Goal: Task Accomplishment & Management: Complete application form

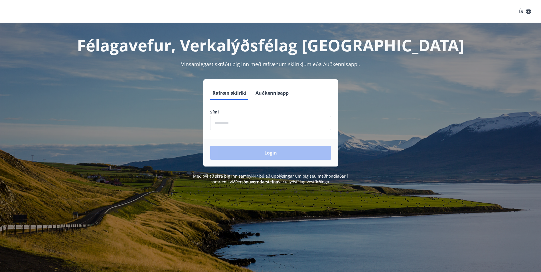
click at [223, 124] on input "phone" at bounding box center [270, 123] width 121 height 14
type input "********"
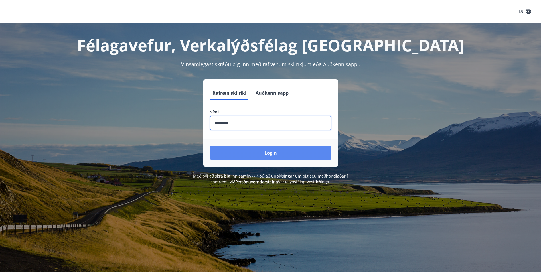
click at [239, 153] on button "Login" at bounding box center [270, 153] width 121 height 14
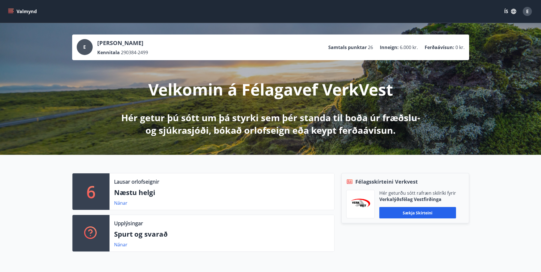
click at [11, 10] on icon "menu" at bounding box center [10, 10] width 5 height 1
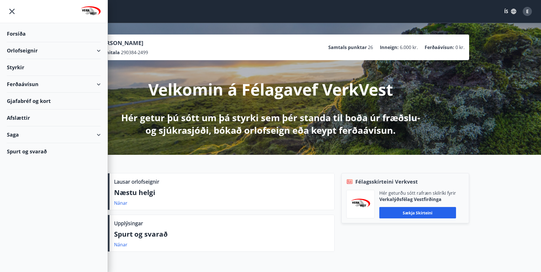
click at [11, 83] on div "Ferðaávísun" at bounding box center [54, 84] width 94 height 17
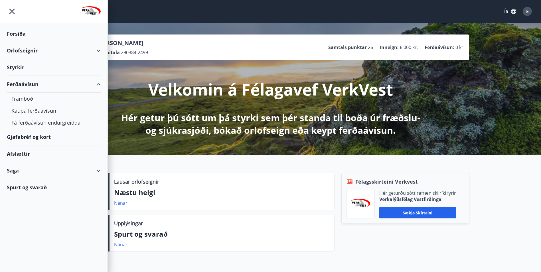
click at [25, 137] on div "Gjafabréf og kort" at bounding box center [54, 137] width 94 height 17
click at [19, 169] on div "Saga" at bounding box center [54, 170] width 94 height 17
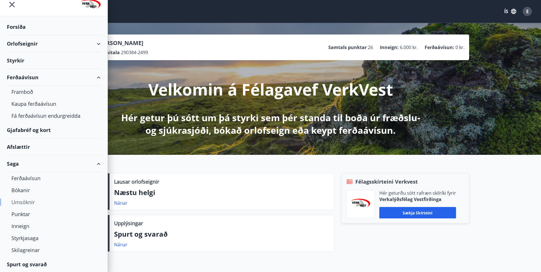
scroll to position [7, 0]
click at [22, 214] on div "Punktar" at bounding box center [53, 214] width 85 height 12
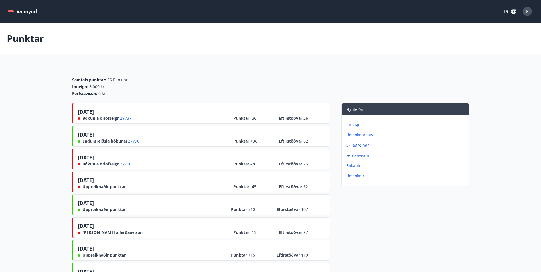
click at [355, 134] on p "Umsóknarsaga" at bounding box center [406, 135] width 120 height 6
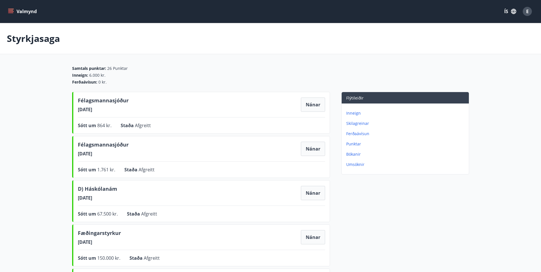
click at [353, 154] on p "Bókanir" at bounding box center [406, 154] width 120 height 6
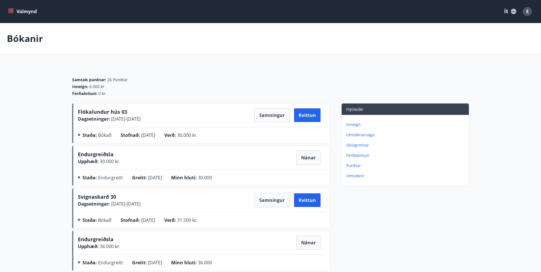
click at [348, 145] on p "Skilagreinar" at bounding box center [406, 145] width 120 height 6
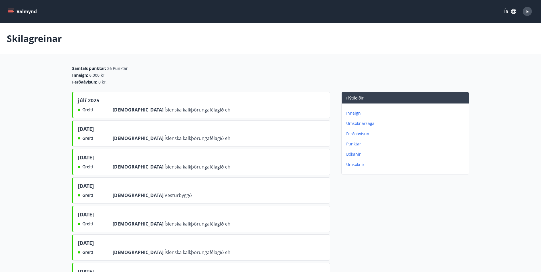
click at [10, 10] on icon "menu" at bounding box center [10, 10] width 5 height 1
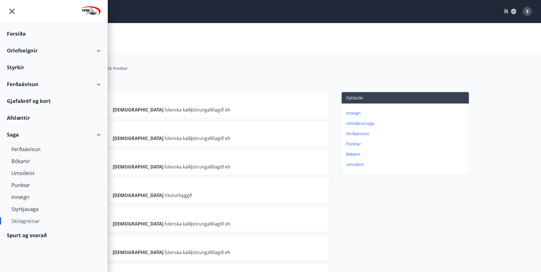
click at [23, 118] on div "Afslættir" at bounding box center [54, 118] width 94 height 17
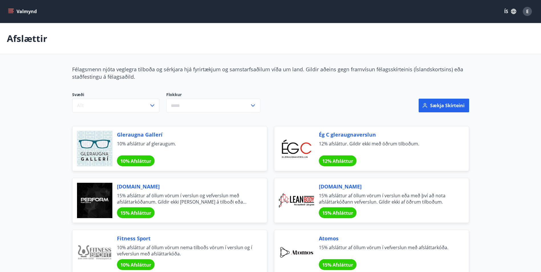
click at [11, 12] on icon "menu" at bounding box center [11, 11] width 6 height 1
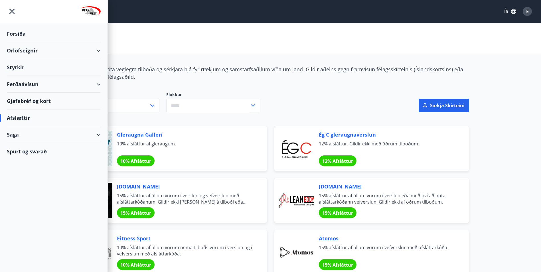
click at [15, 102] on div "Gjafabréf og kort" at bounding box center [54, 101] width 94 height 17
click at [21, 42] on div "Styrkir" at bounding box center [54, 33] width 94 height 17
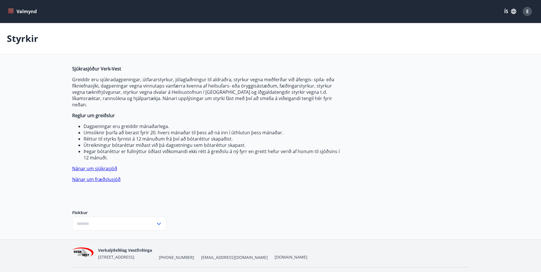
type input "***"
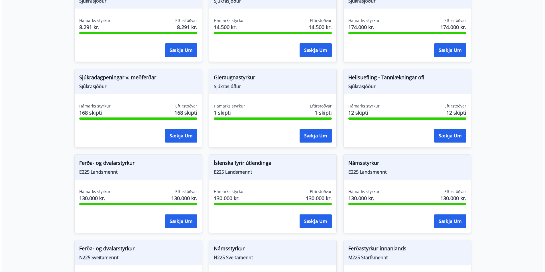
scroll to position [428, 0]
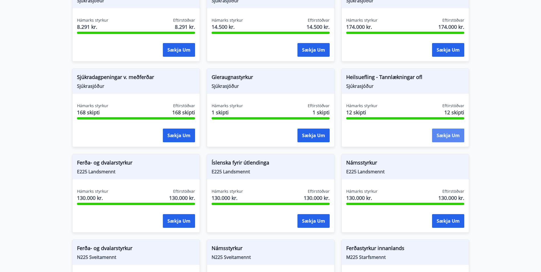
click at [446, 131] on button "Sækja um" at bounding box center [448, 136] width 32 height 14
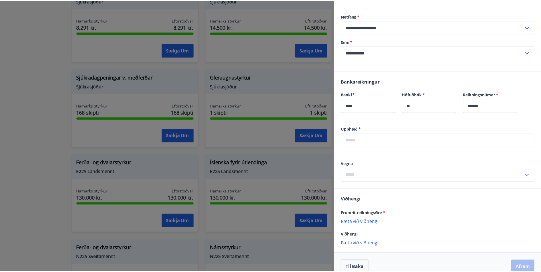
scroll to position [273, 0]
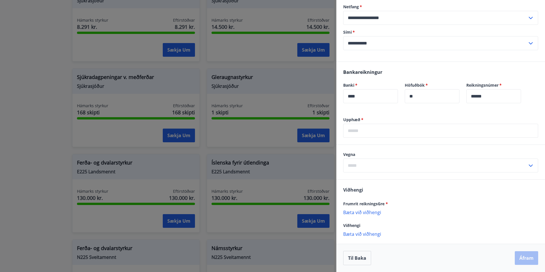
click at [22, 64] on div at bounding box center [272, 136] width 545 height 272
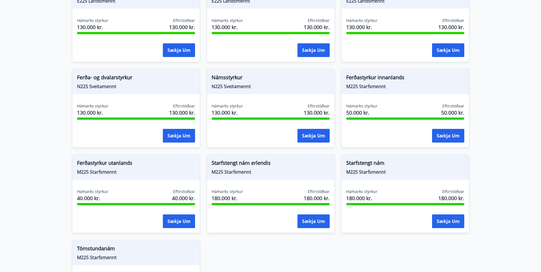
scroll to position [599, 0]
click at [166, 129] on button "Sækja um" at bounding box center [179, 136] width 32 height 14
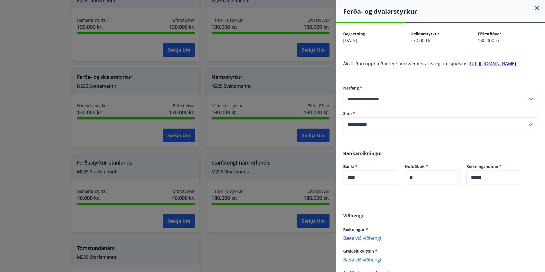
click at [534, 7] on icon at bounding box center [537, 8] width 7 height 7
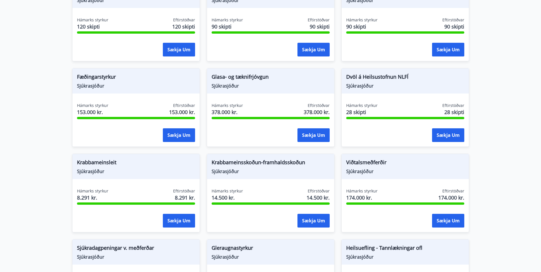
scroll to position [257, 0]
click at [315, 214] on button "Sækja um" at bounding box center [313, 221] width 32 height 14
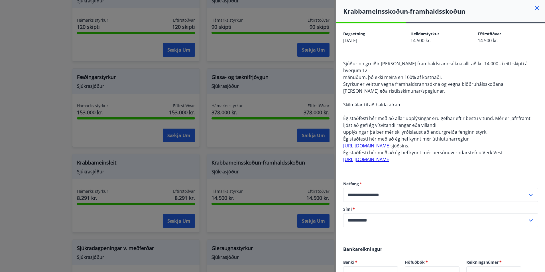
click at [40, 131] on div at bounding box center [272, 136] width 545 height 272
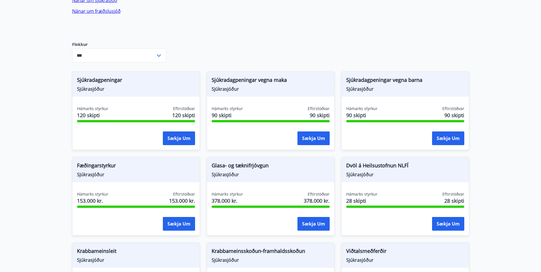
scroll to position [143, 0]
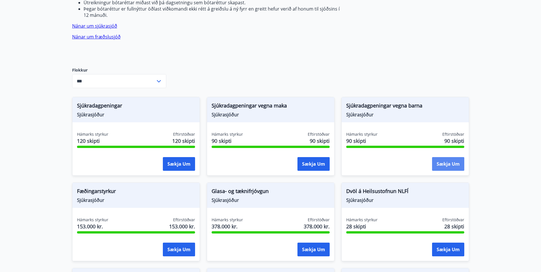
click at [443, 158] on button "Sækja um" at bounding box center [448, 164] width 32 height 14
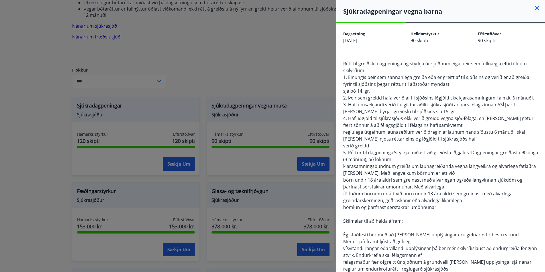
click at [32, 115] on div at bounding box center [272, 136] width 545 height 272
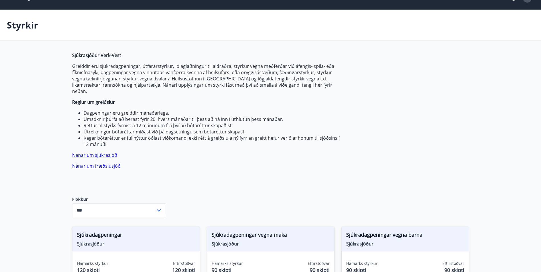
scroll to position [0, 0]
